Goal: Information Seeking & Learning: Find specific fact

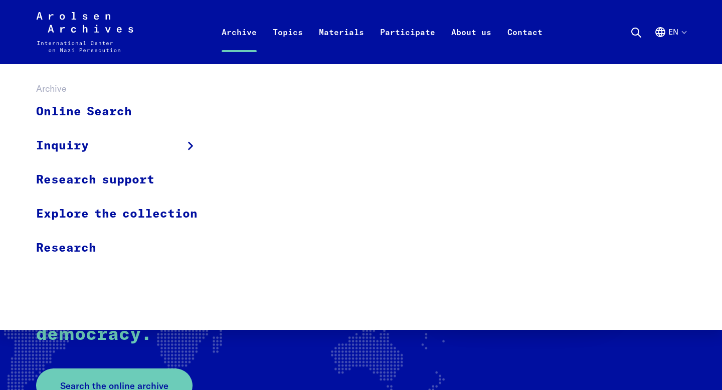
click at [243, 33] on link "Archive" at bounding box center [239, 44] width 51 height 40
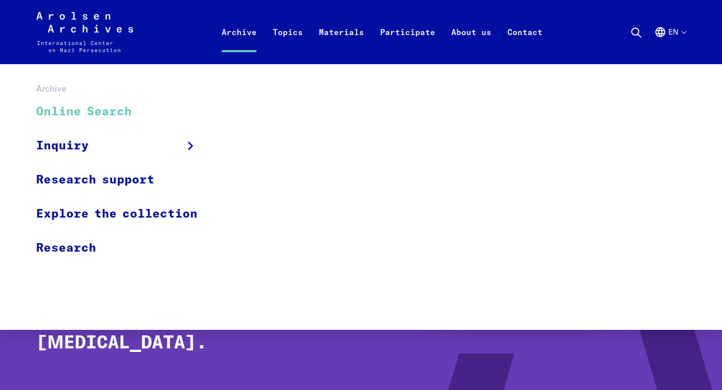
click at [115, 111] on link "Online Search" at bounding box center [123, 112] width 175 height 34
click at [97, 108] on link "Online Search" at bounding box center [123, 112] width 175 height 34
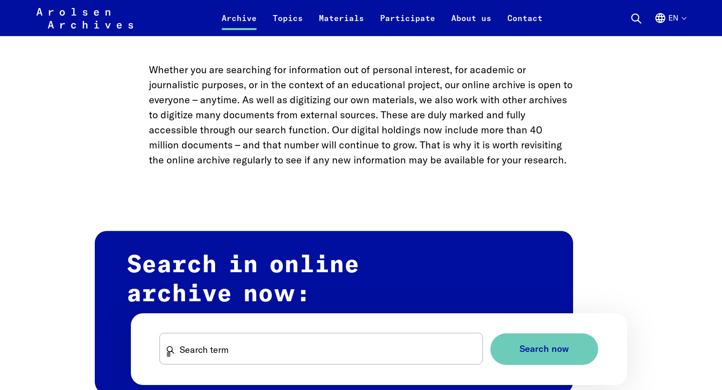
scroll to position [509, 0]
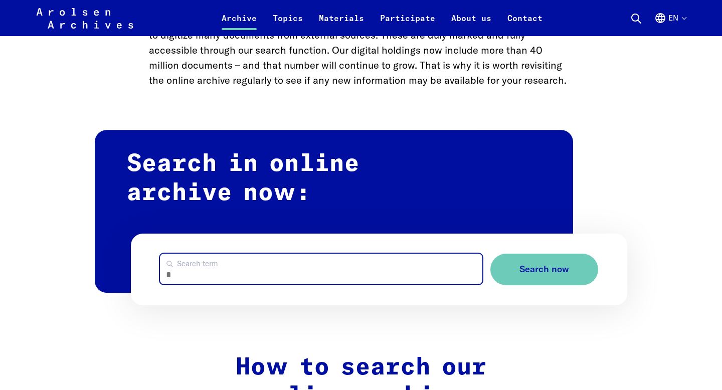
click at [321, 275] on input "Search term" at bounding box center [321, 269] width 323 height 31
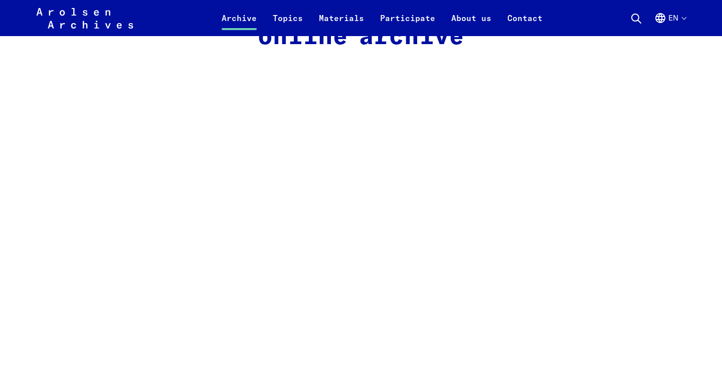
scroll to position [473, 0]
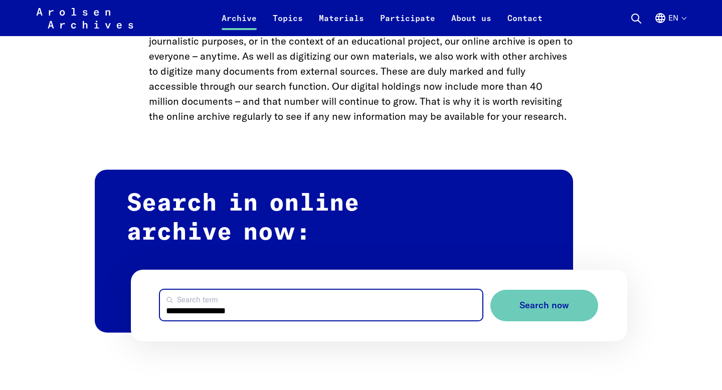
type input "**********"
click at [491, 290] on button "Search now" at bounding box center [545, 306] width 108 height 32
